Goal: Navigation & Orientation: Find specific page/section

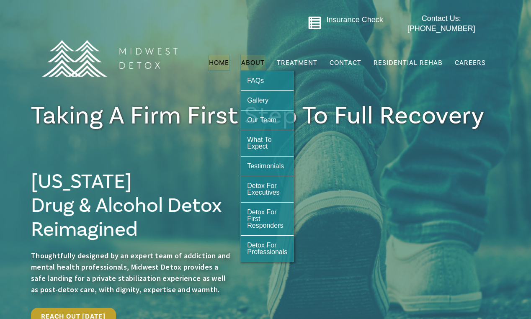
click at [260, 55] on link "About" at bounding box center [253, 63] width 25 height 16
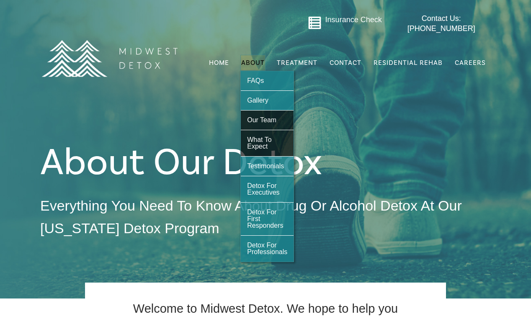
click at [261, 117] on span "Our Team" at bounding box center [261, 120] width 29 height 7
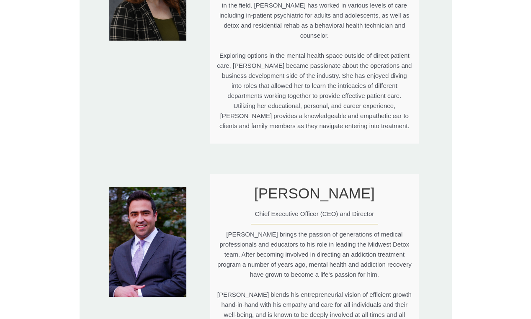
scroll to position [1844, 0]
